Goal: Contribute content: Add original content to the website for others to see

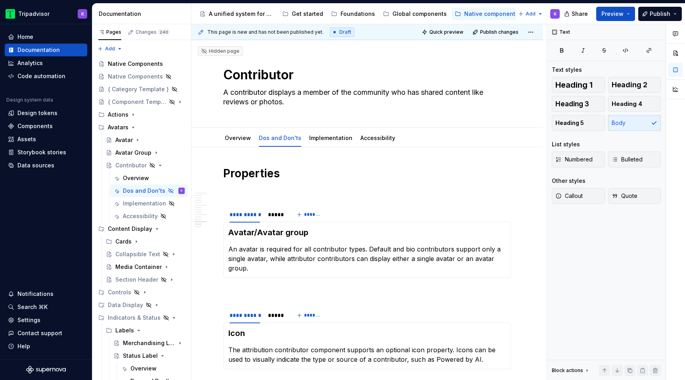
scroll to position [1238, 0]
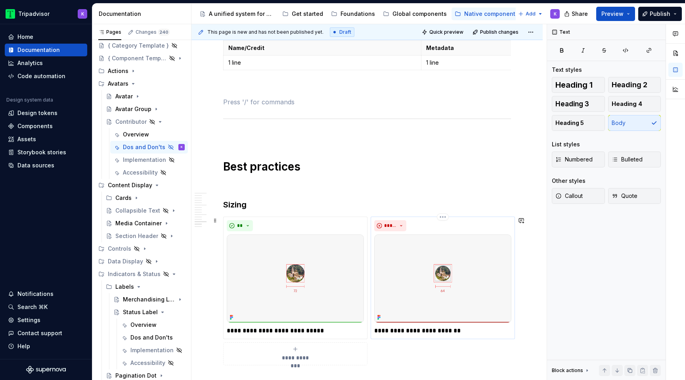
click at [425, 272] on img at bounding box center [442, 278] width 137 height 88
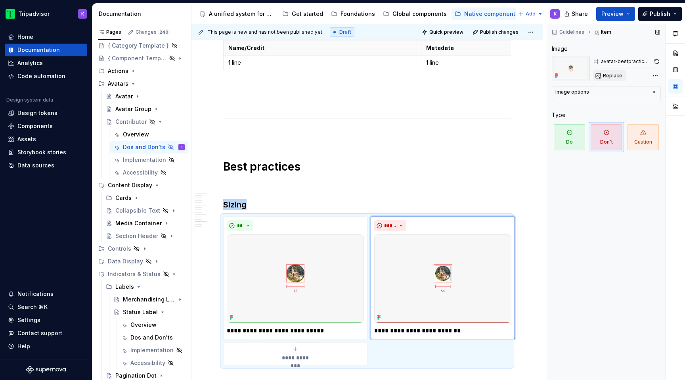
click at [610, 73] on span "Replace" at bounding box center [612, 76] width 19 height 6
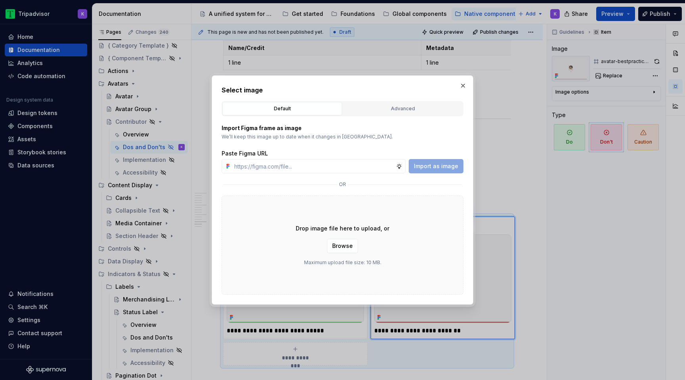
type textarea "*"
type input "[URL][DOMAIN_NAME]"
click at [428, 165] on span "Import as image" at bounding box center [436, 166] width 44 height 8
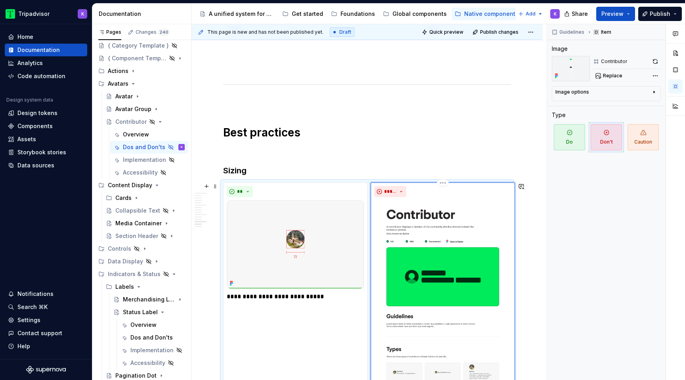
scroll to position [1273, 0]
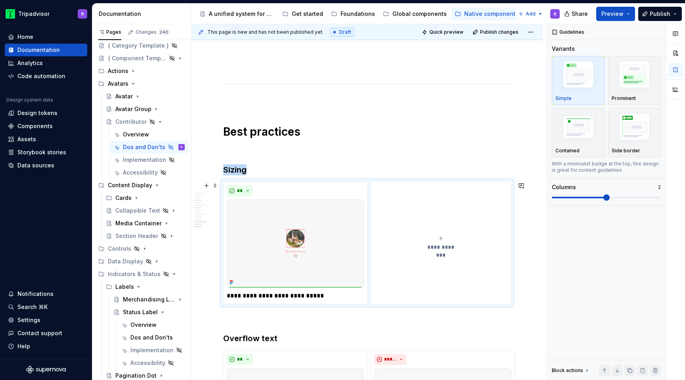
click at [439, 240] on div "**********" at bounding box center [440, 243] width 133 height 16
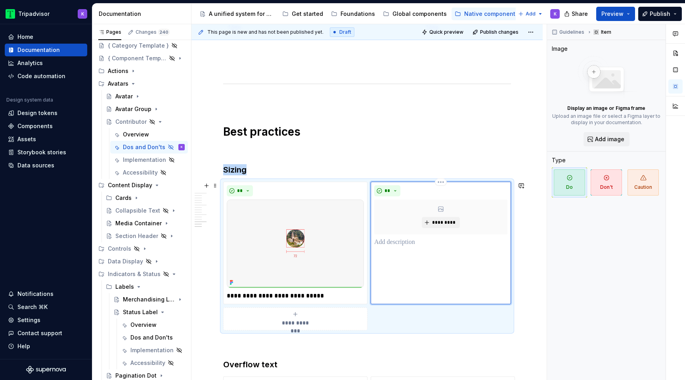
click at [414, 244] on p at bounding box center [440, 243] width 133 height 10
click at [290, 272] on img at bounding box center [295, 244] width 137 height 88
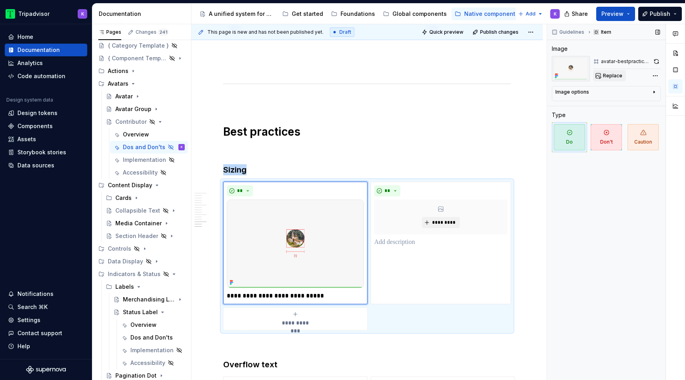
click at [606, 78] on span "Replace" at bounding box center [612, 76] width 19 height 6
type textarea "*"
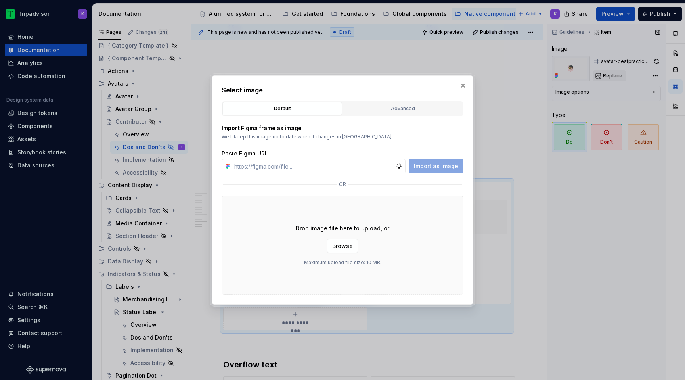
type input "[URL][DOMAIN_NAME]"
type textarea "*"
type input "[URL][DOMAIN_NAME]"
click at [451, 166] on span "Import as image" at bounding box center [436, 166] width 44 height 8
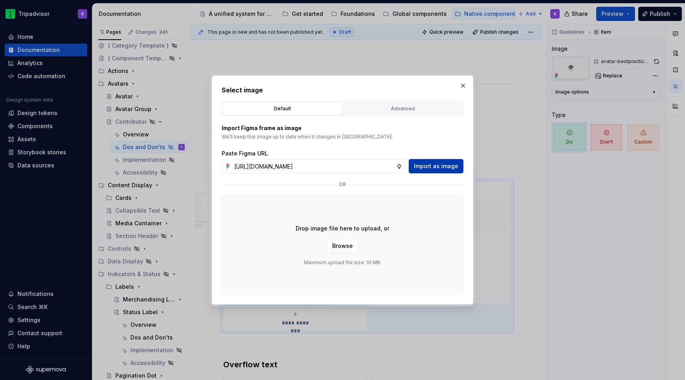
scroll to position [0, 0]
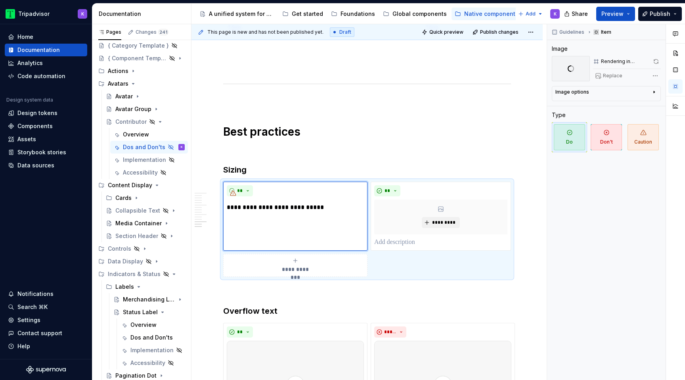
type textarea "*"
click at [440, 223] on span "*********" at bounding box center [444, 222] width 24 height 6
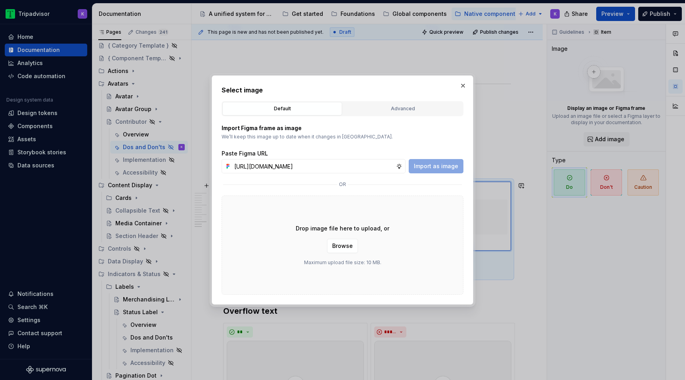
scroll to position [0, 215]
type input "[URL][DOMAIN_NAME]"
click at [430, 164] on span "Import as image" at bounding box center [436, 166] width 44 height 8
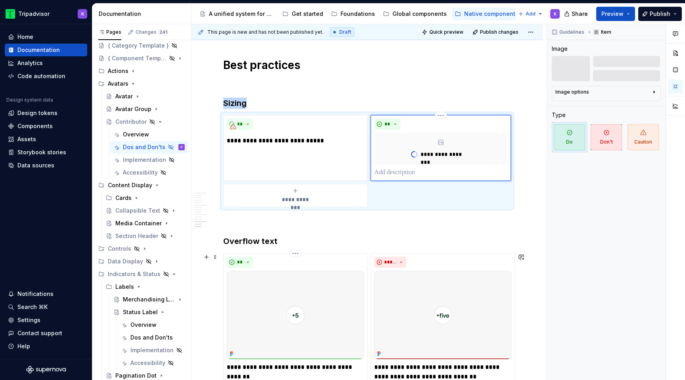
scroll to position [1374, 0]
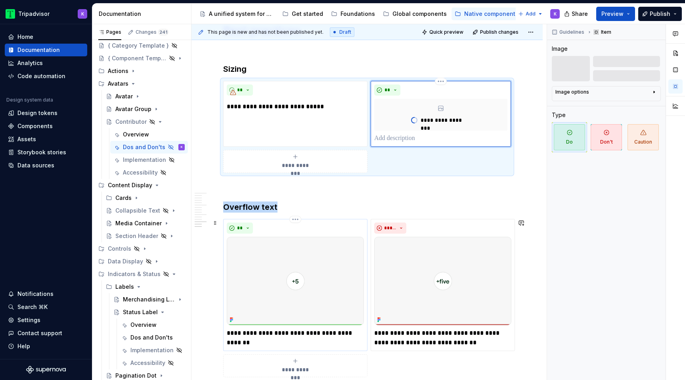
click at [332, 267] on img at bounding box center [295, 281] width 137 height 88
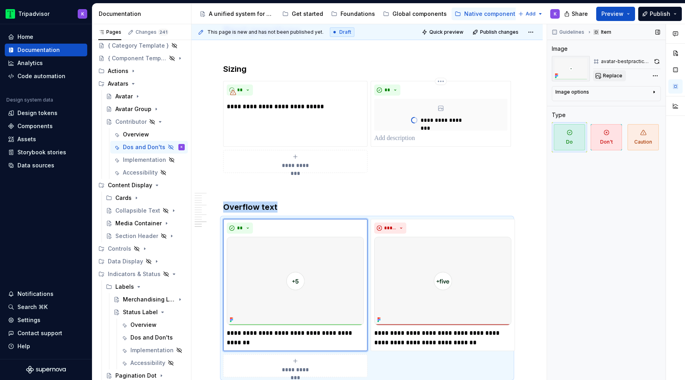
click at [611, 78] on span "Replace" at bounding box center [612, 76] width 19 height 6
type textarea "*"
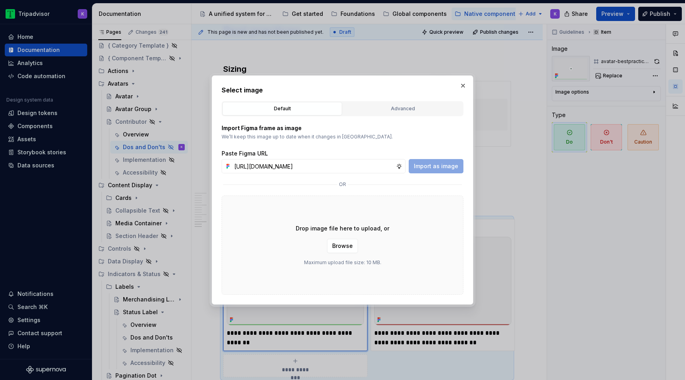
scroll to position [0, 215]
type input "[URL][DOMAIN_NAME]"
click at [427, 167] on span "Import as image" at bounding box center [436, 166] width 44 height 8
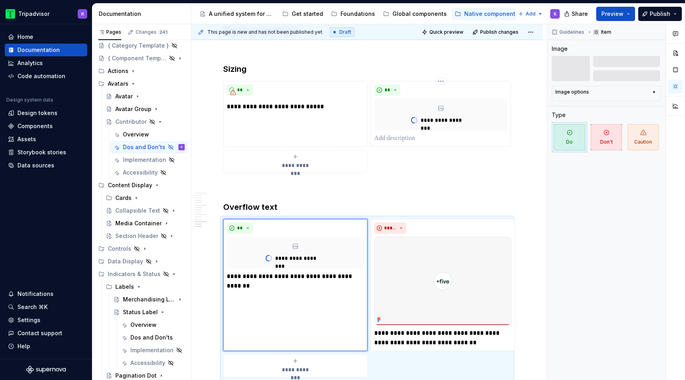
scroll to position [1382, 0]
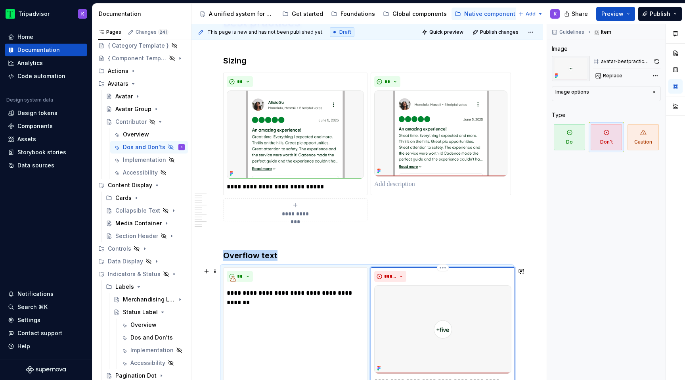
click at [432, 308] on img at bounding box center [442, 329] width 137 height 88
click at [608, 77] on span "Replace" at bounding box center [612, 76] width 19 height 6
type textarea "*"
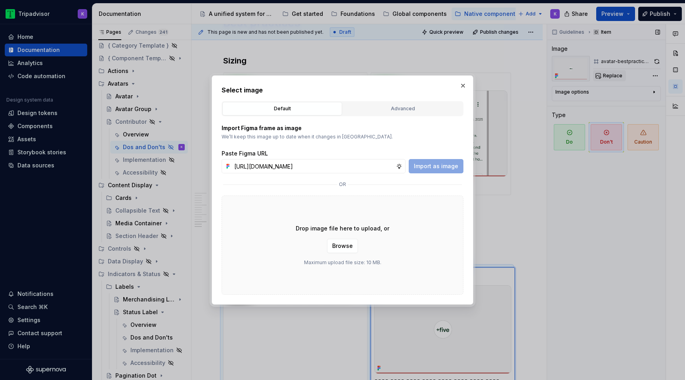
scroll to position [0, 213]
type input "[URL][DOMAIN_NAME]"
click at [451, 170] on button "Import as image" at bounding box center [436, 166] width 55 height 14
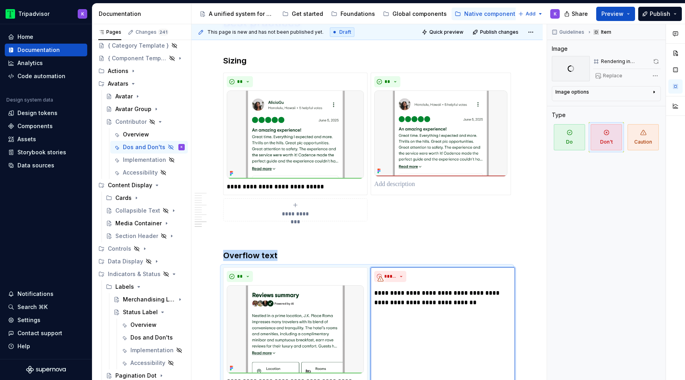
scroll to position [1439, 0]
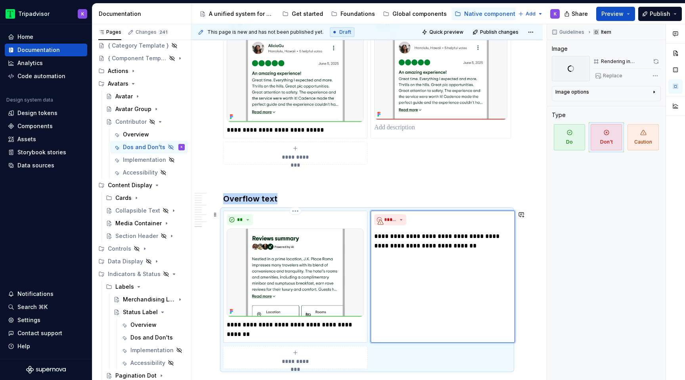
click at [273, 316] on img at bounding box center [295, 272] width 137 height 88
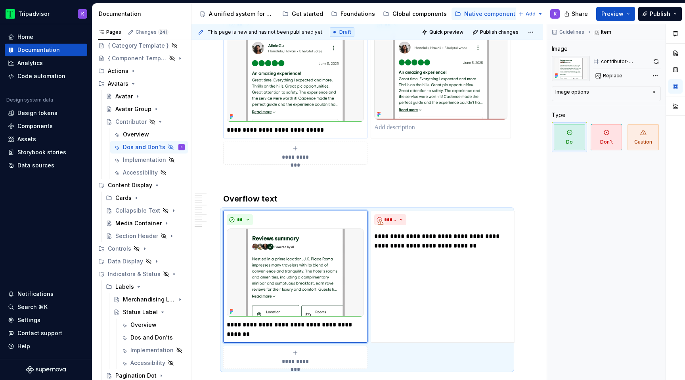
click at [278, 127] on p "**********" at bounding box center [295, 130] width 137 height 10
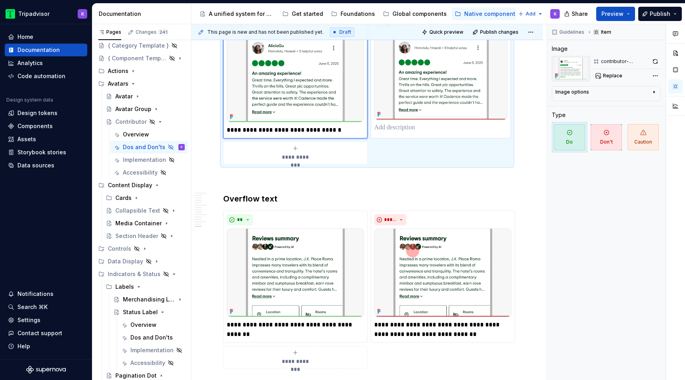
click at [417, 130] on p at bounding box center [440, 128] width 133 height 10
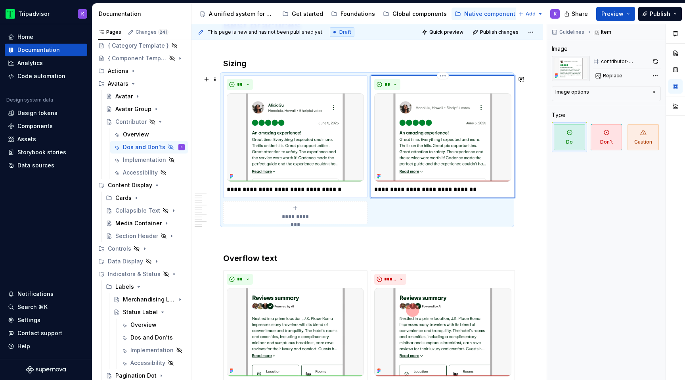
scroll to position [1376, 0]
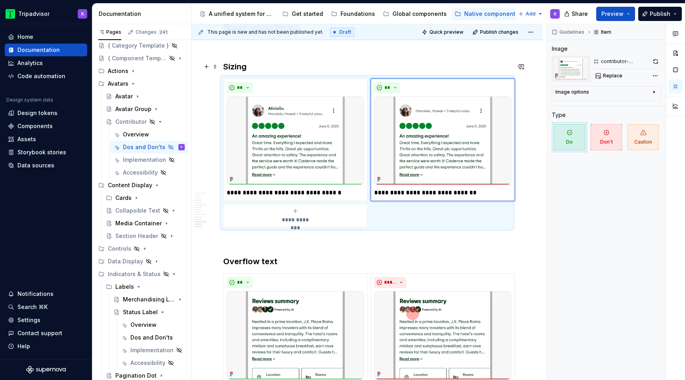
click at [246, 62] on strong "Sizing" at bounding box center [234, 67] width 23 height 10
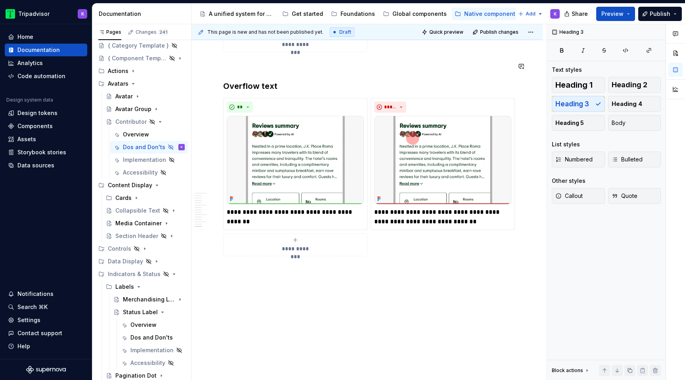
scroll to position [1564, 0]
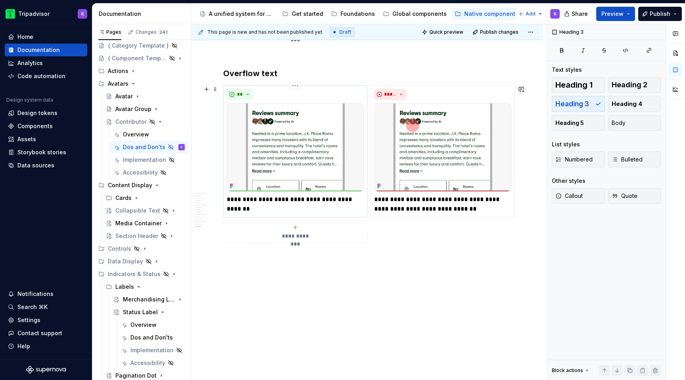
click at [314, 206] on p "**********" at bounding box center [295, 204] width 137 height 19
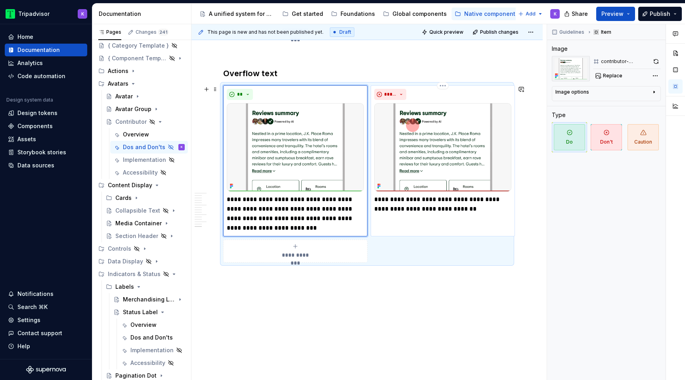
click at [459, 213] on p "**********" at bounding box center [442, 204] width 137 height 19
type textarea "*"
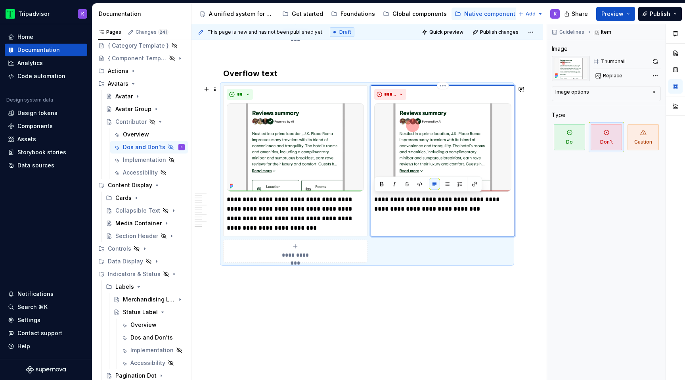
type textarea "*"
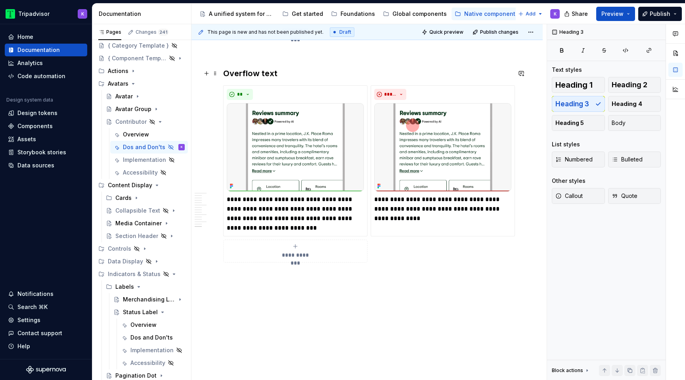
click at [271, 72] on h3 "Overflow text" at bounding box center [367, 73] width 288 height 11
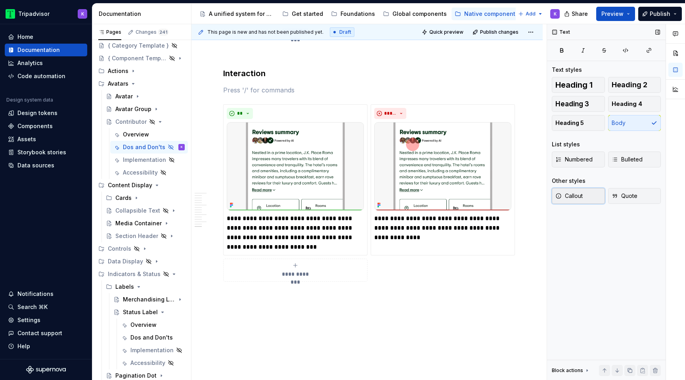
click at [561, 200] on span "Callout" at bounding box center [569, 196] width 27 height 8
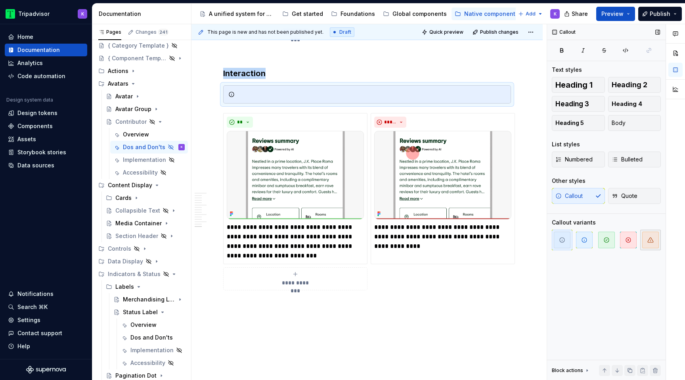
click at [645, 238] on span "button" at bounding box center [651, 240] width 17 height 17
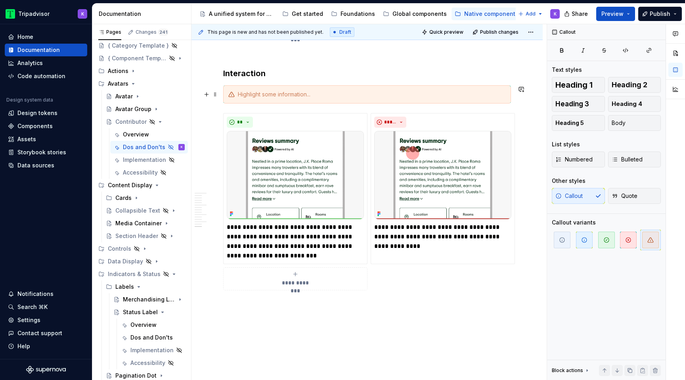
click at [301, 96] on div at bounding box center [372, 94] width 268 height 8
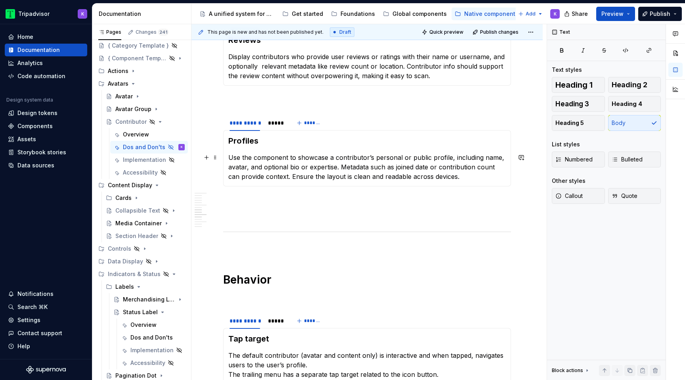
scroll to position [643, 0]
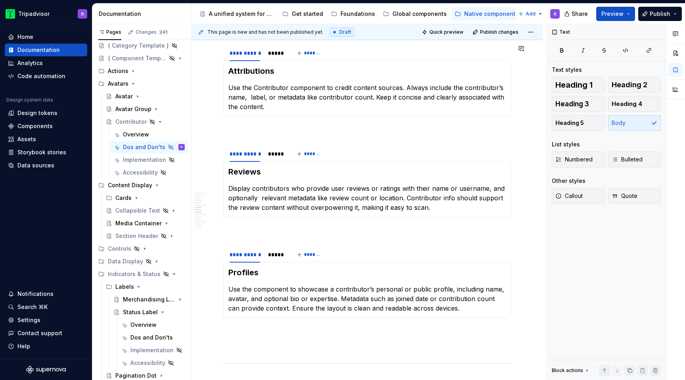
type textarea "*"
